Goal: Task Accomplishment & Management: Manage account settings

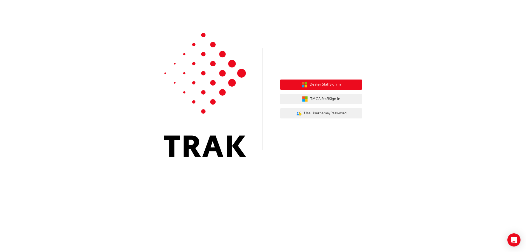
click at [333, 85] on span "Dealer Staff Sign In" at bounding box center [325, 84] width 31 height 6
click at [332, 85] on span "Dealer Staff Sign In" at bounding box center [325, 84] width 31 height 6
